Goal: Book appointment/travel/reservation

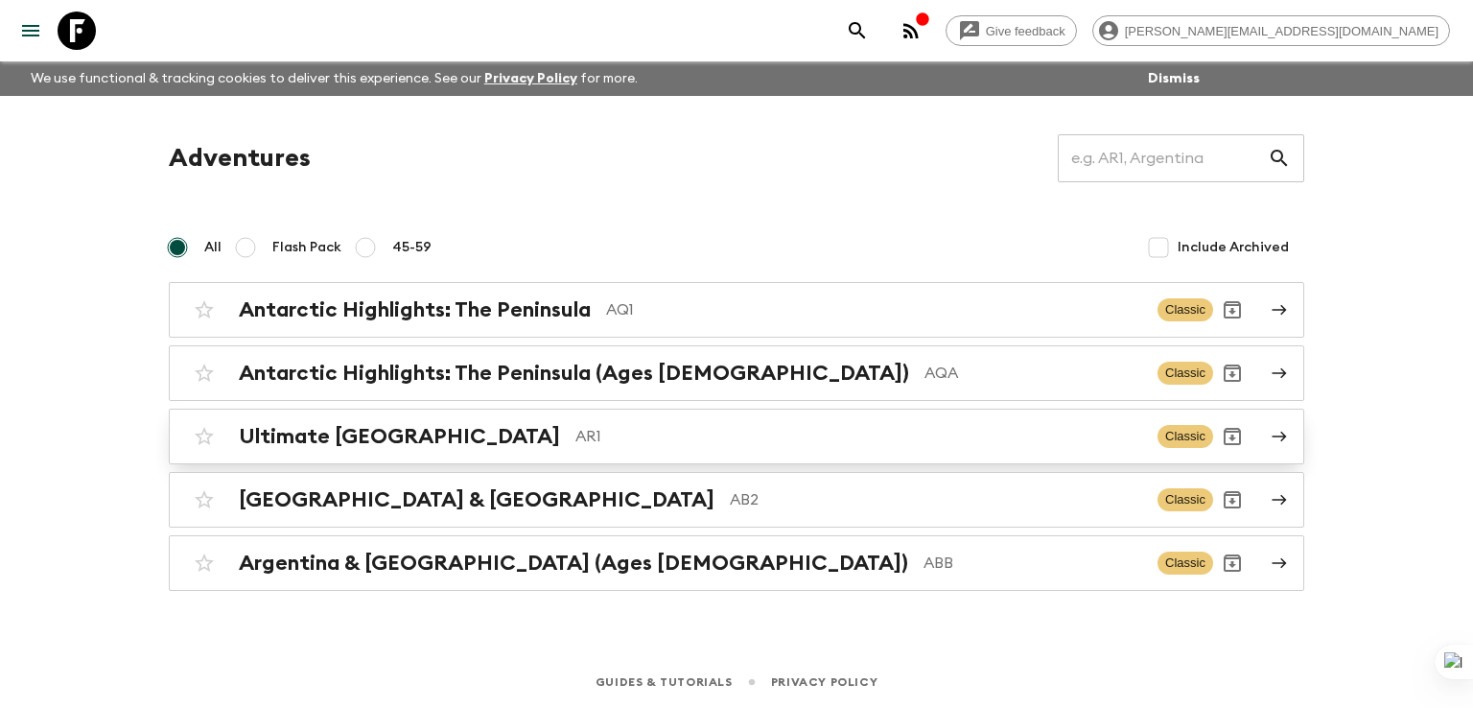
click at [348, 444] on h2 "Ultimate [GEOGRAPHIC_DATA]" at bounding box center [399, 436] width 321 height 25
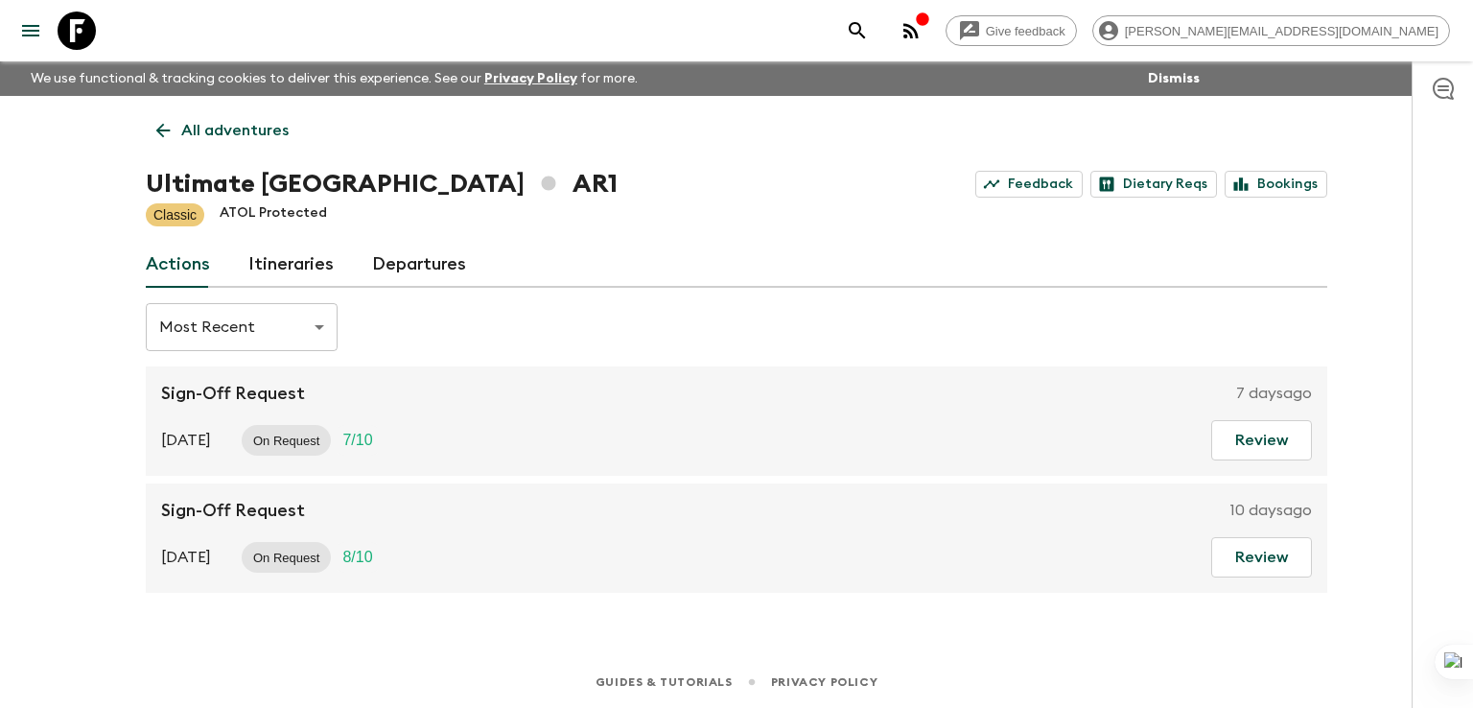
click at [285, 265] on link "Itineraries" at bounding box center [290, 265] width 85 height 46
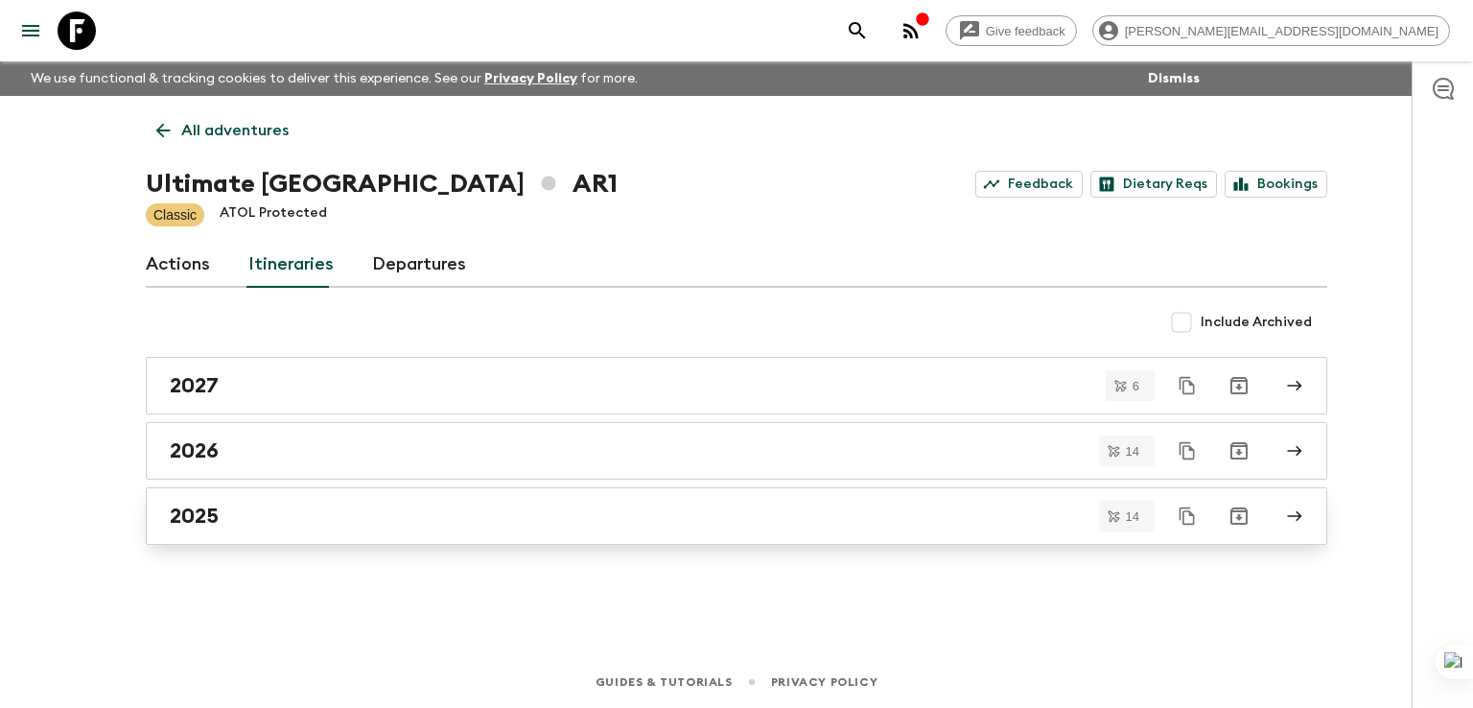
click at [195, 516] on h2 "2025" at bounding box center [194, 516] width 49 height 25
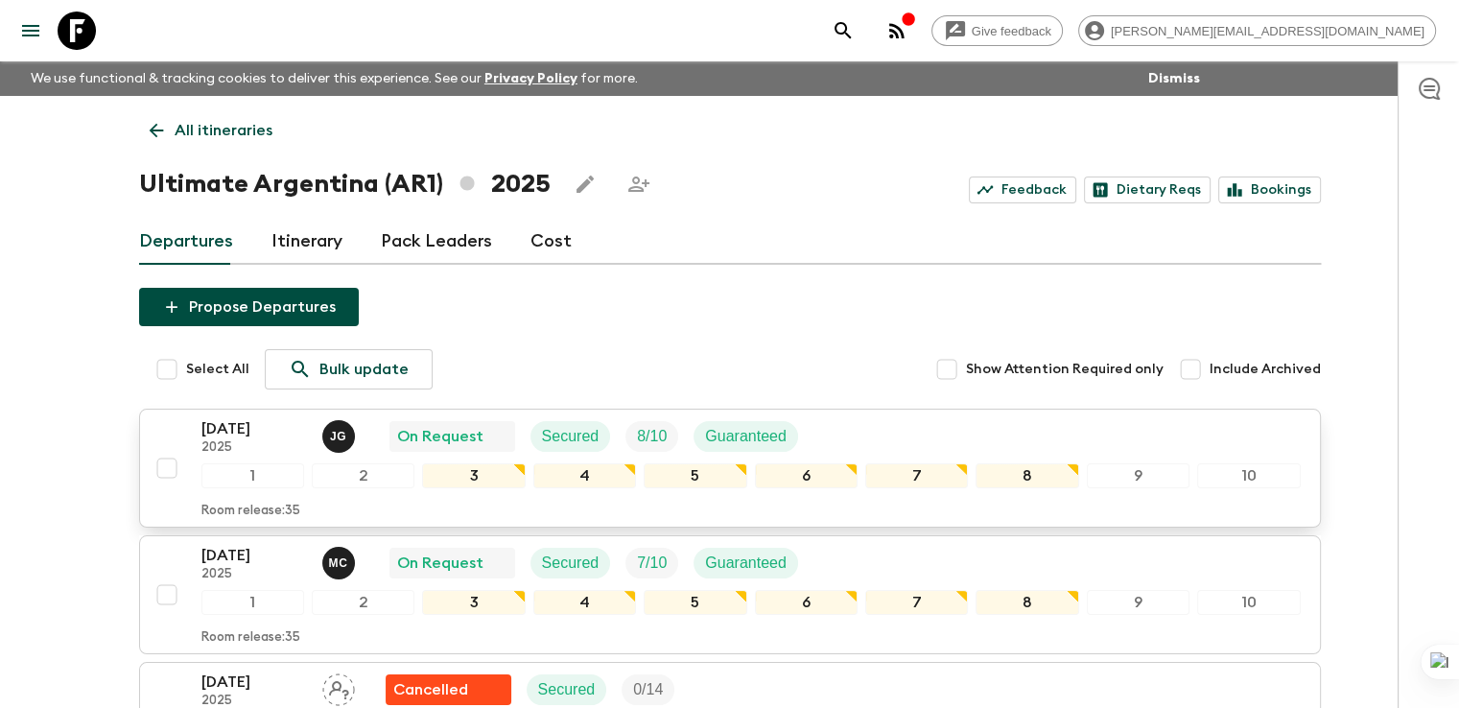
click at [254, 433] on p "[DATE]" at bounding box center [254, 428] width 106 height 23
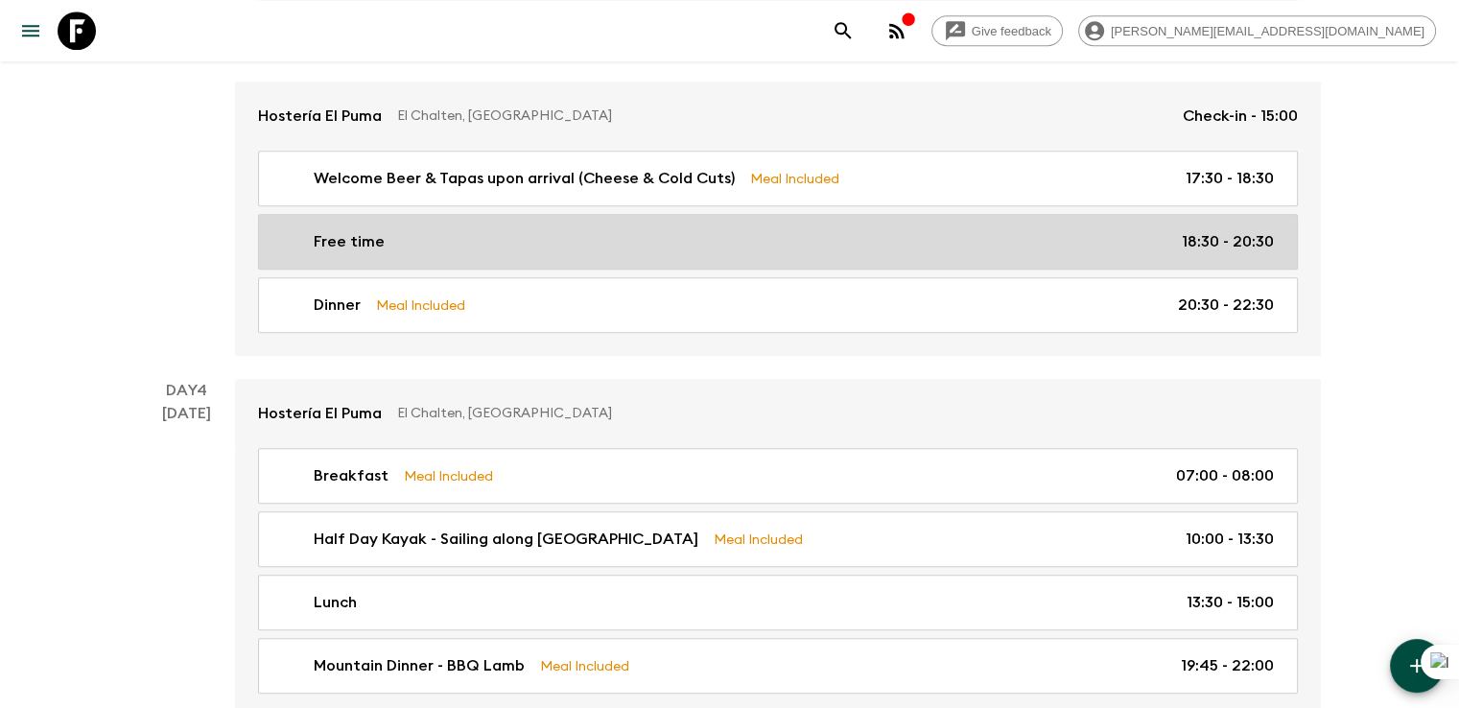
scroll to position [1820, 0]
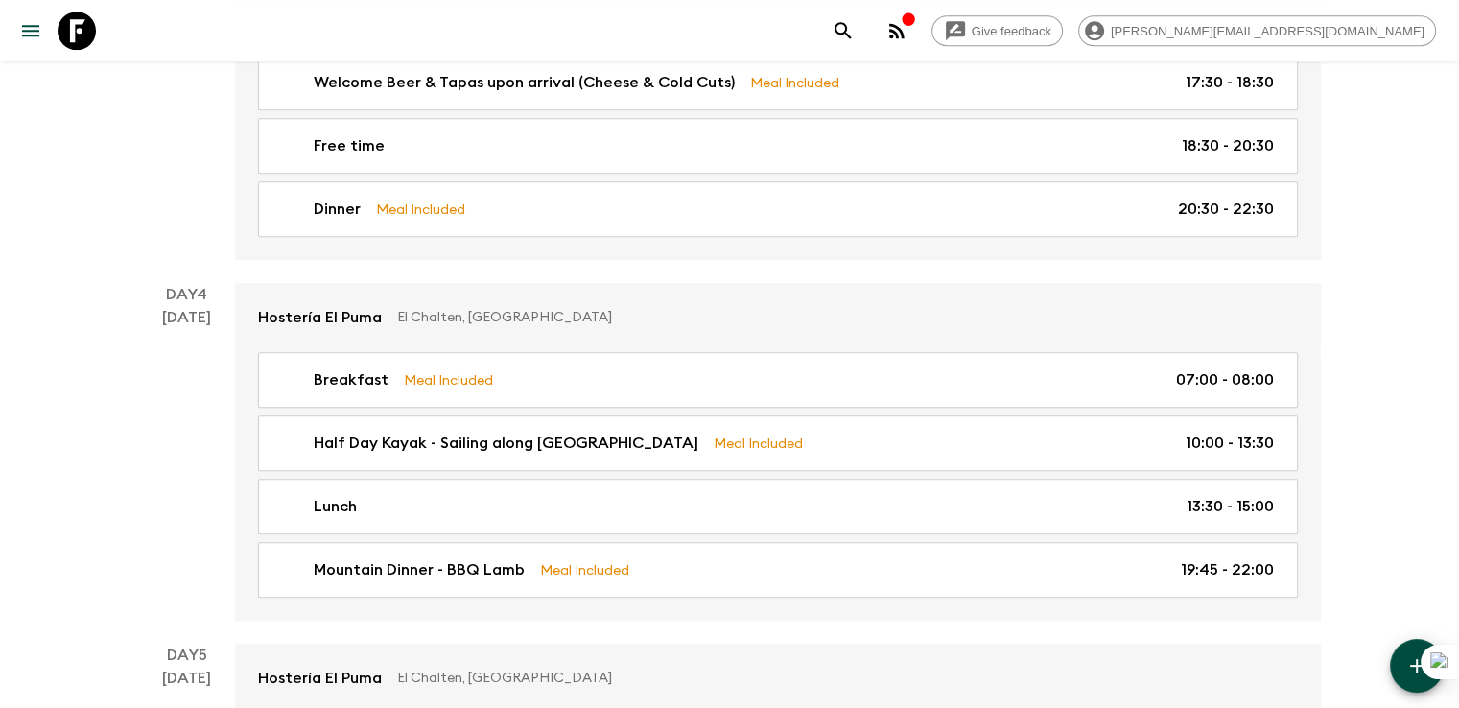
click at [146, 395] on div "Day 4 [DATE]" at bounding box center [187, 452] width 96 height 338
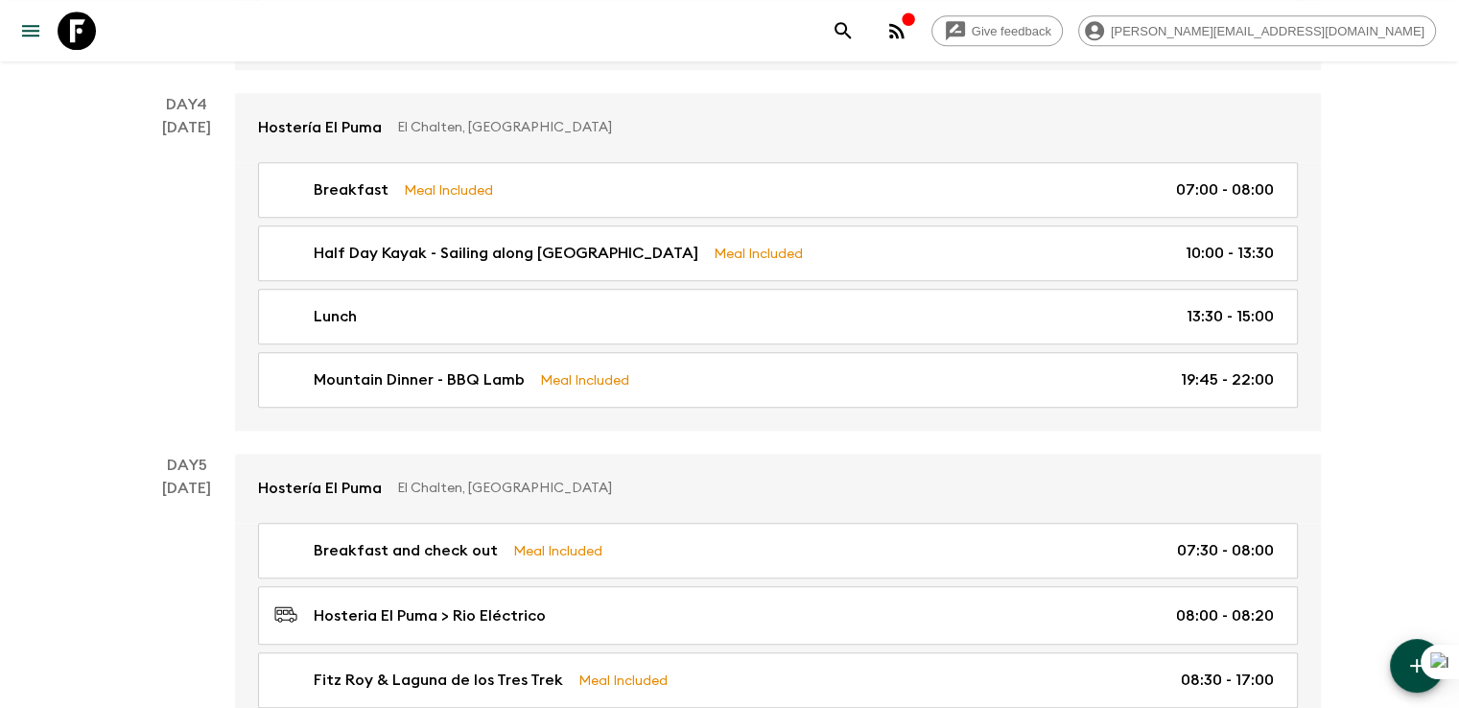
scroll to position [2011, 0]
click at [159, 245] on div "Day 4 [DATE]" at bounding box center [187, 260] width 96 height 338
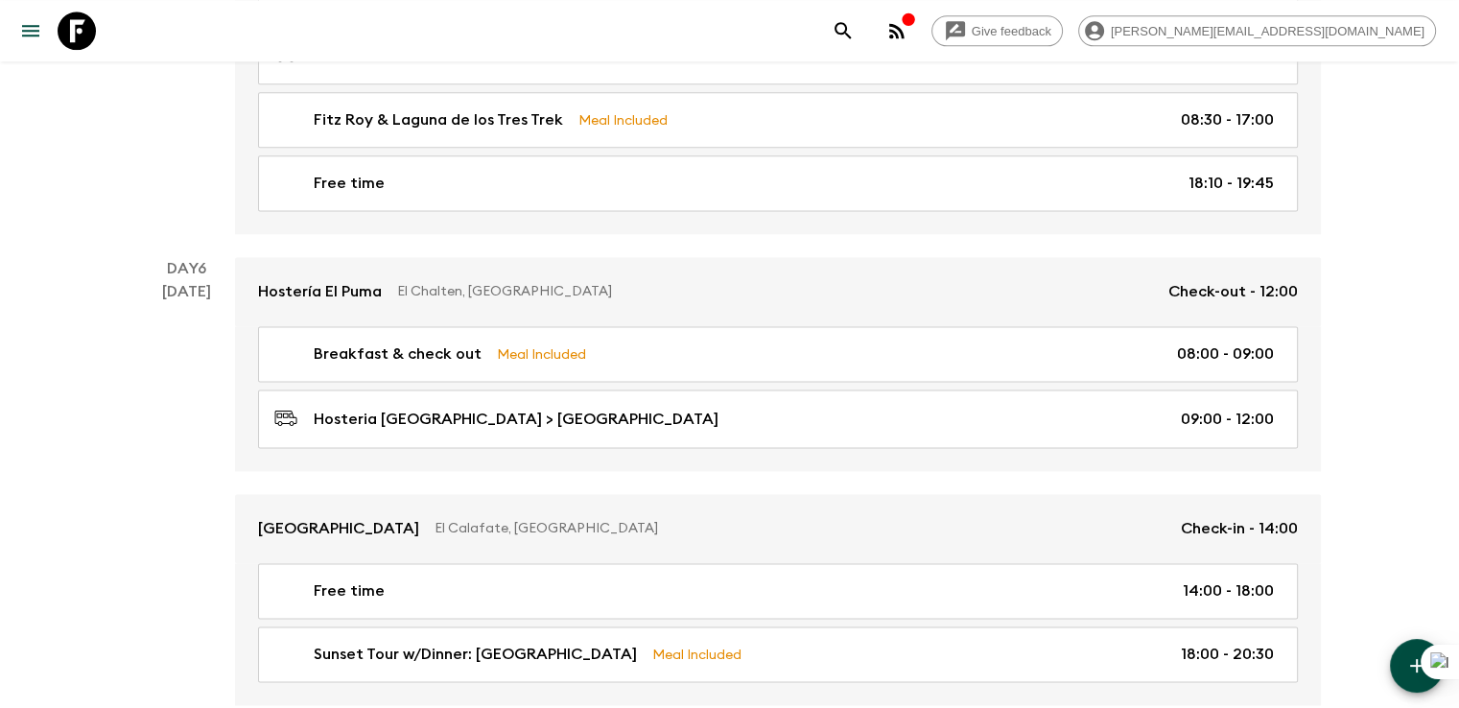
scroll to position [2683, 0]
